Goal: Task Accomplishment & Management: Manage account settings

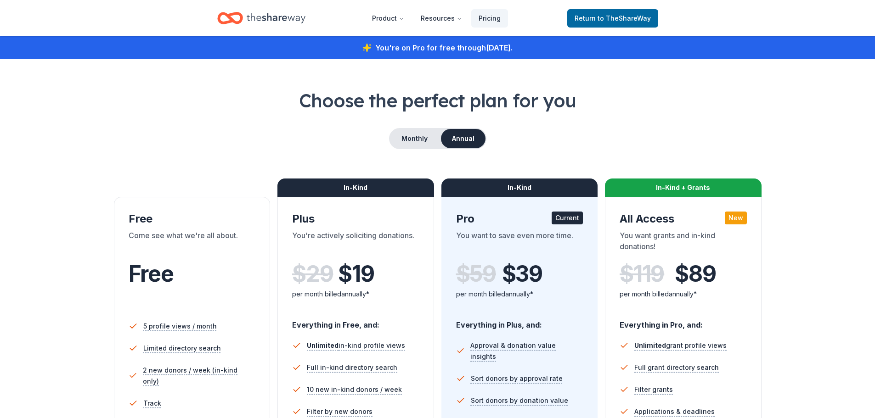
click at [264, 20] on icon "Home" at bounding box center [276, 18] width 59 height 19
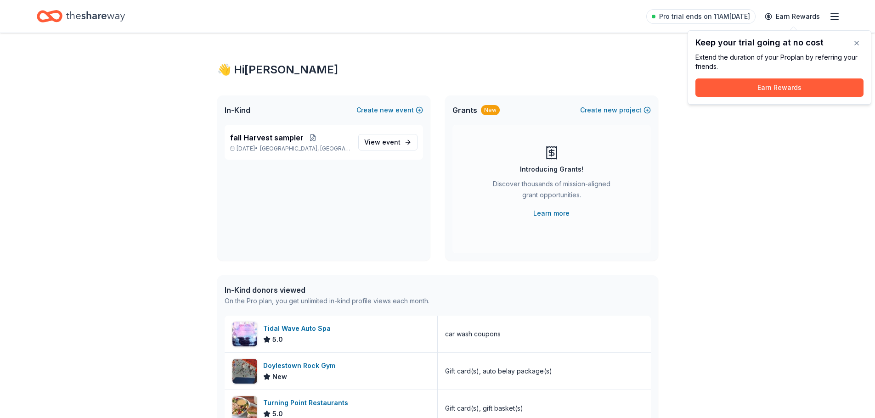
click at [834, 17] on icon "button" at bounding box center [834, 16] width 11 height 11
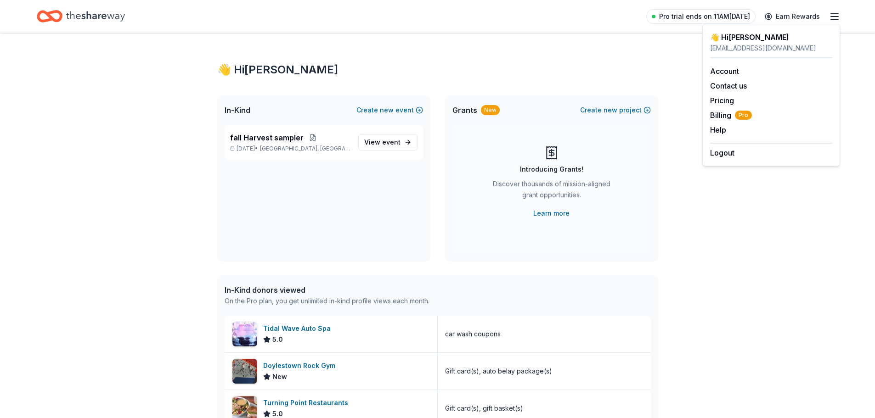
click at [696, 17] on span "Pro trial ends on 11AM[DATE]" at bounding box center [704, 16] width 91 height 11
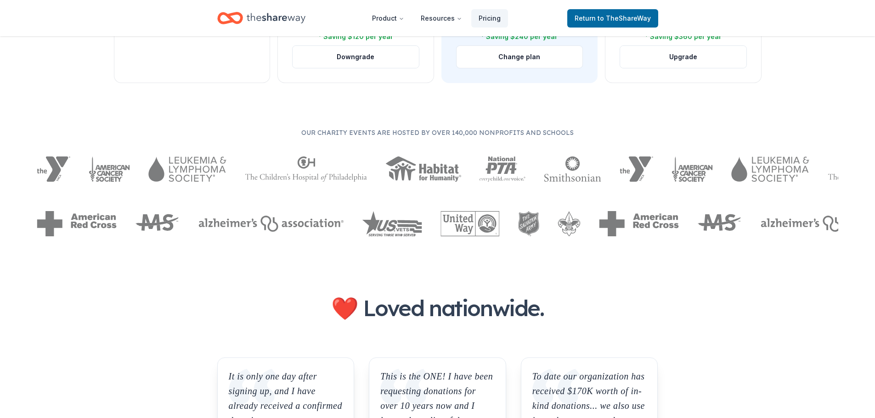
scroll to position [321, 0]
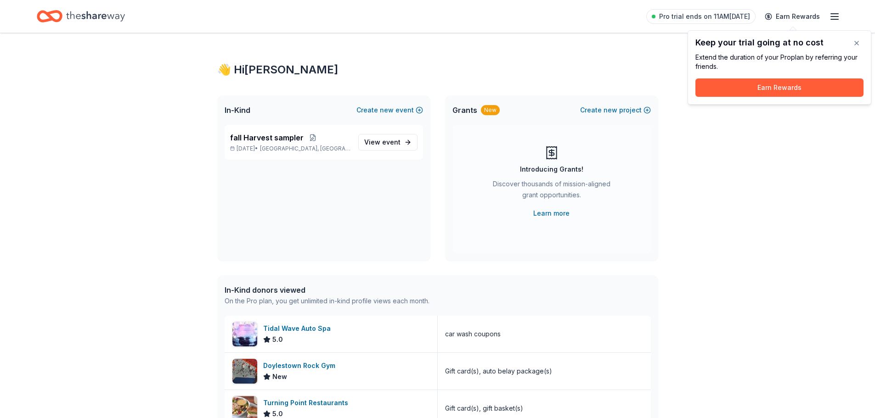
drag, startPoint x: 788, startPoint y: 216, endPoint x: 796, endPoint y: 192, distance: 25.3
click at [788, 216] on div "👋 Hi [PERSON_NAME] In-Kind Create new event fall Harvest sampler [DATE] • [GEOG…" at bounding box center [437, 353] width 875 height 641
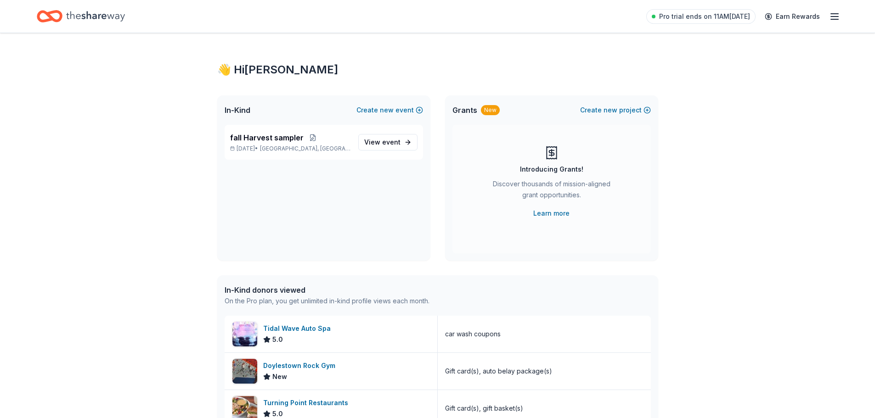
click at [837, 10] on div "Pro trial ends on 11AM[DATE] Earn Rewards" at bounding box center [743, 17] width 194 height 22
click at [836, 19] on line "button" at bounding box center [834, 19] width 7 height 0
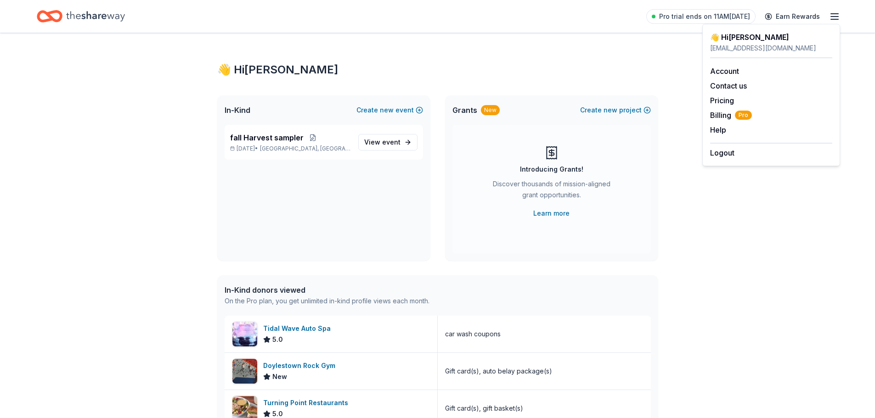
click at [258, 206] on div "fall Harvest sampler [DATE] • [GEOGRAPHIC_DATA], [GEOGRAPHIC_DATA] View event" at bounding box center [323, 193] width 213 height 136
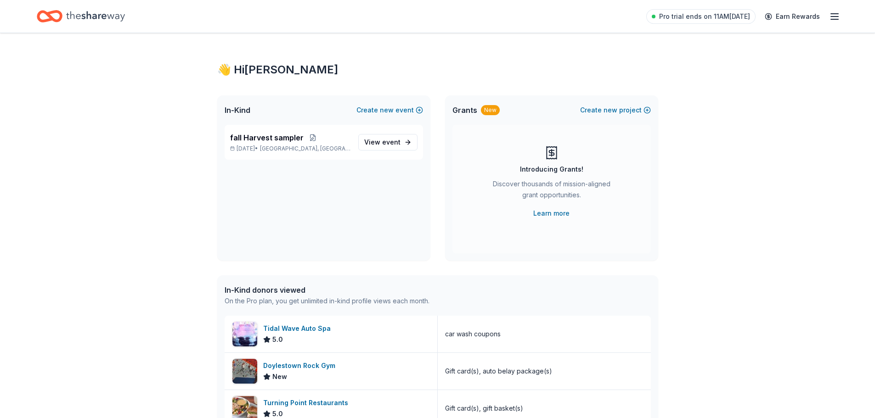
click at [837, 20] on icon "button" at bounding box center [834, 16] width 11 height 11
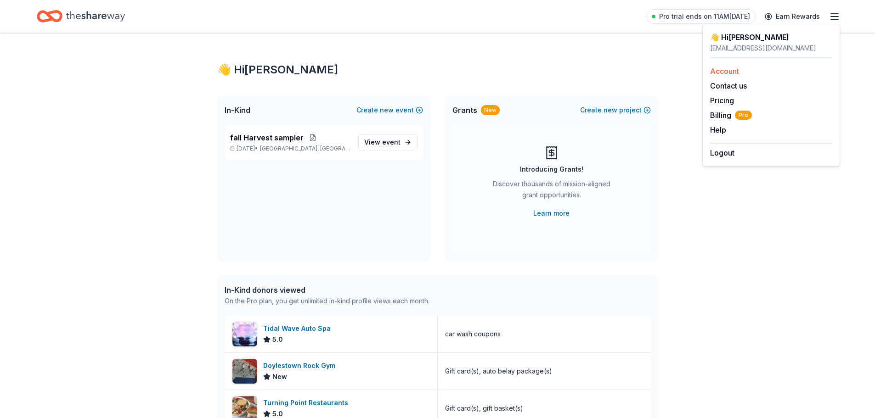
click at [733, 73] on link "Account" at bounding box center [724, 71] width 29 height 9
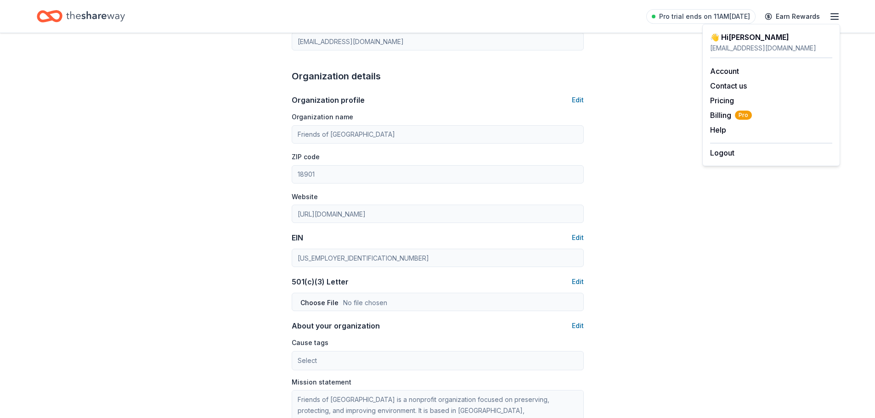
scroll to position [471, 0]
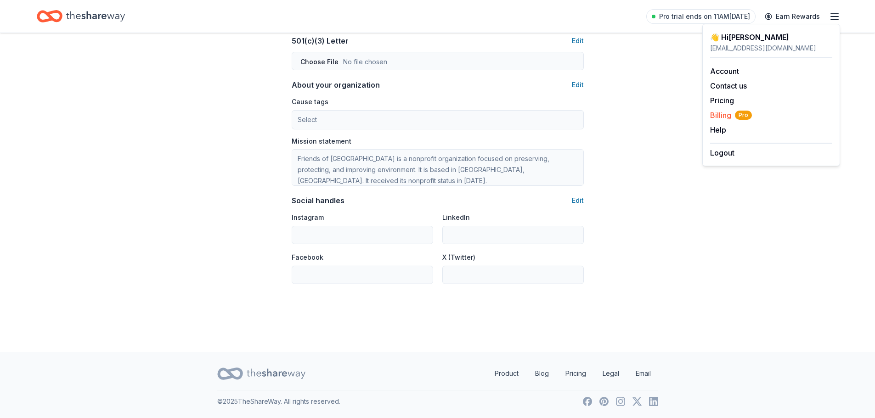
click at [720, 116] on span "Billing Pro" at bounding box center [731, 115] width 42 height 11
